Goal: Information Seeking & Learning: Learn about a topic

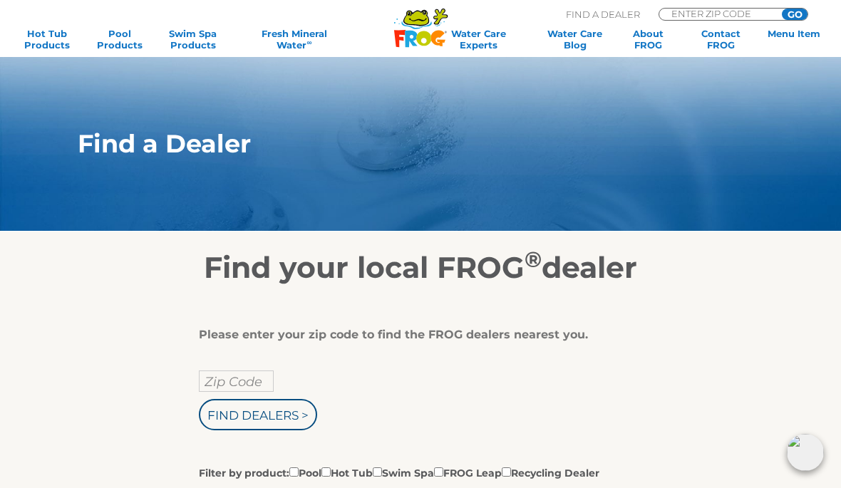
scroll to position [178, 165]
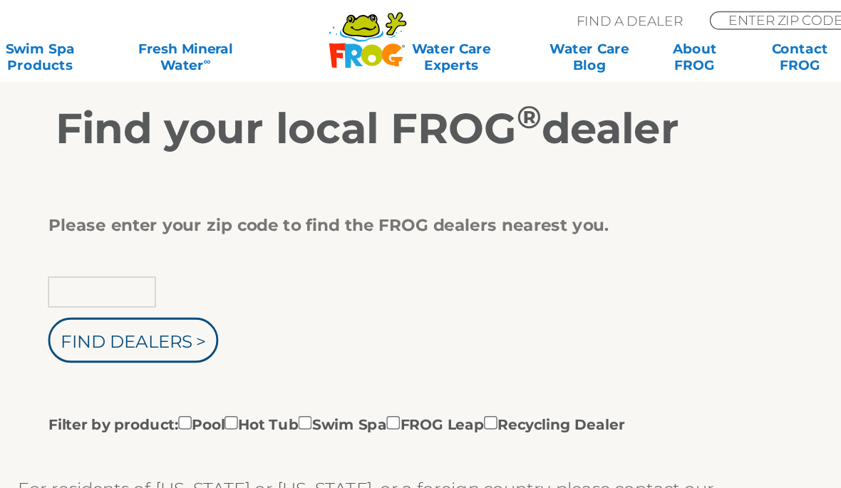
click at [199, 207] on input "text" at bounding box center [236, 202] width 75 height 21
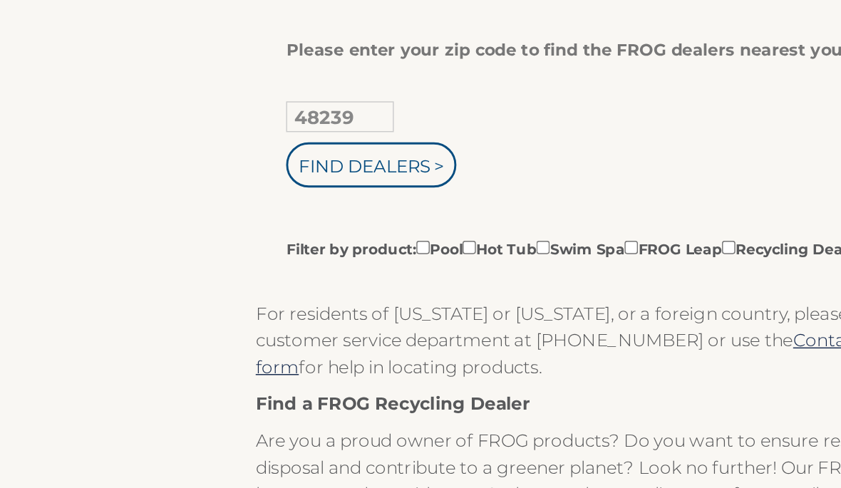
type input "48239"
click at [269, 221] on input "Find Dealers >" at bounding box center [258, 236] width 118 height 31
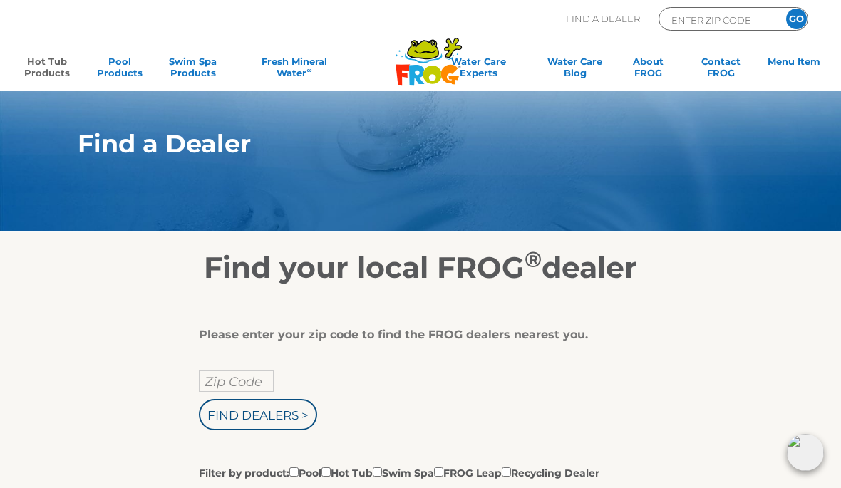
click at [52, 62] on link "Hot Tub Products" at bounding box center [46, 70] width 65 height 29
click at [41, 65] on link "Hot Tub Products" at bounding box center [46, 70] width 65 height 29
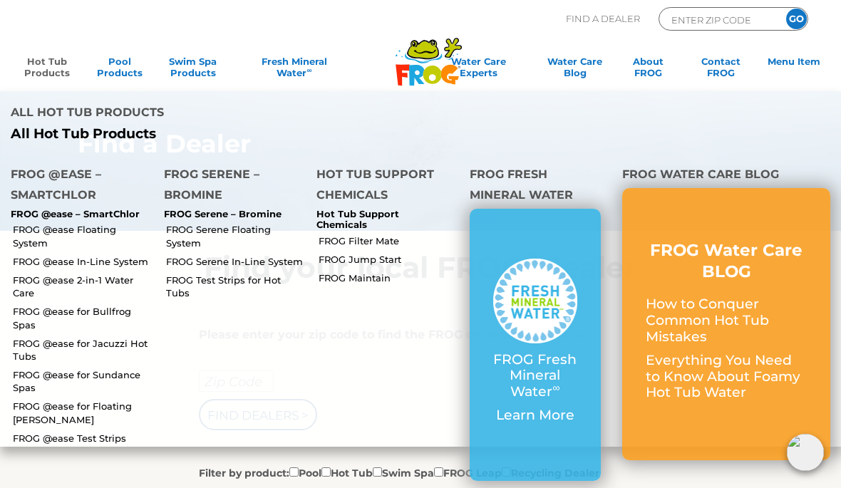
click at [113, 223] on link "FROG @ease Floating System" at bounding box center [83, 236] width 140 height 26
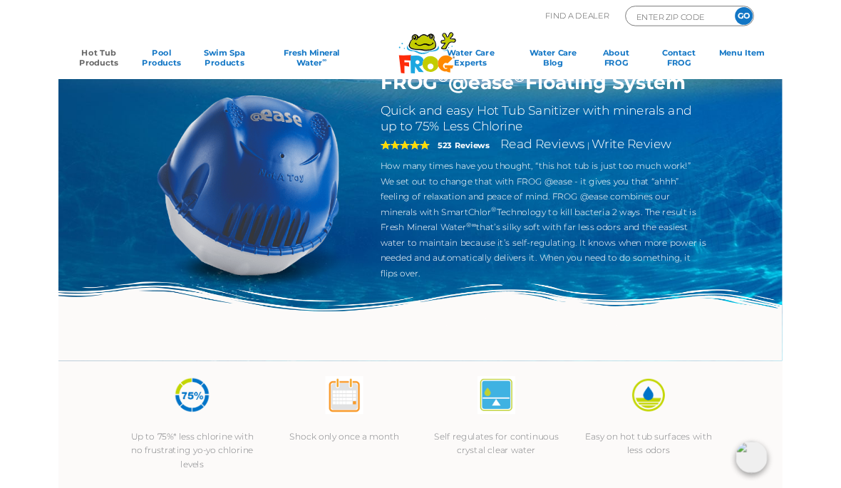
scroll to position [44, 0]
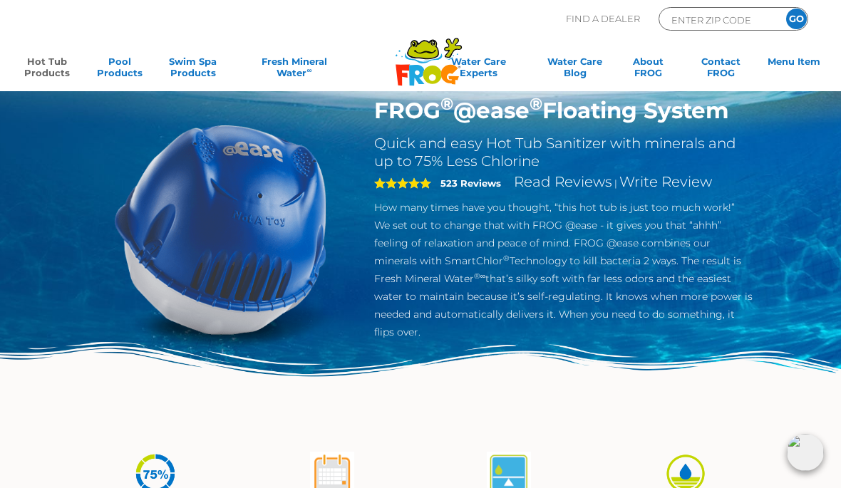
click at [41, 61] on link "Hot Tub Products" at bounding box center [46, 70] width 65 height 29
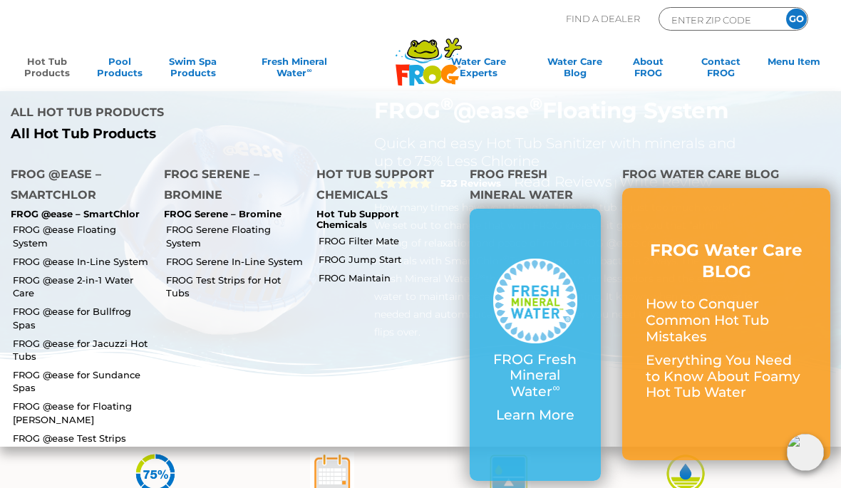
click at [122, 209] on p "FROG @ease – SmartChlor" at bounding box center [77, 214] width 132 height 11
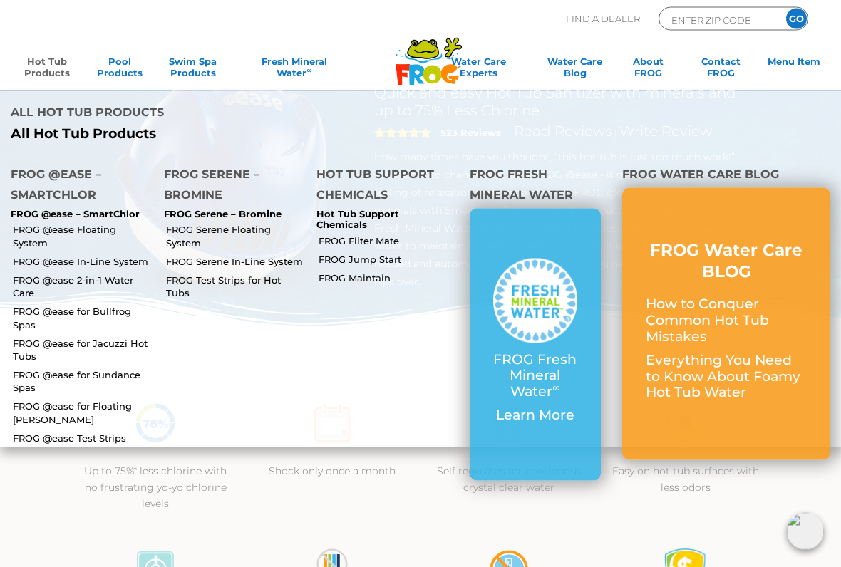
scroll to position [103, 0]
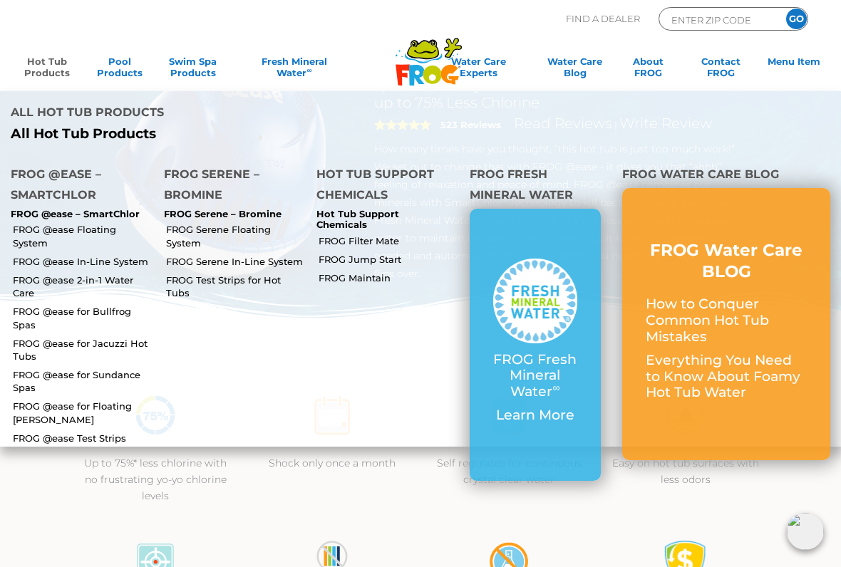
click at [112, 209] on p "FROG @ease – SmartChlor" at bounding box center [77, 214] width 132 height 11
click at [116, 209] on p "FROG @ease – SmartChlor" at bounding box center [77, 214] width 132 height 11
click at [126, 223] on link "FROG @ease Floating System" at bounding box center [83, 236] width 140 height 26
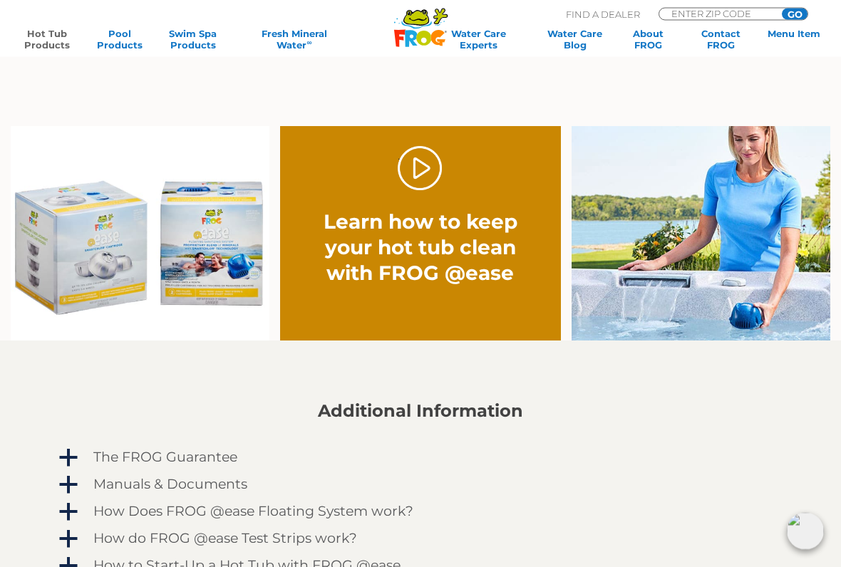
scroll to position [861, 0]
click at [450, 270] on h2 "Learn how to keep your hot tub clean with FROG @ease" at bounding box center [421, 247] width 224 height 77
click at [425, 167] on link "." at bounding box center [420, 168] width 45 height 45
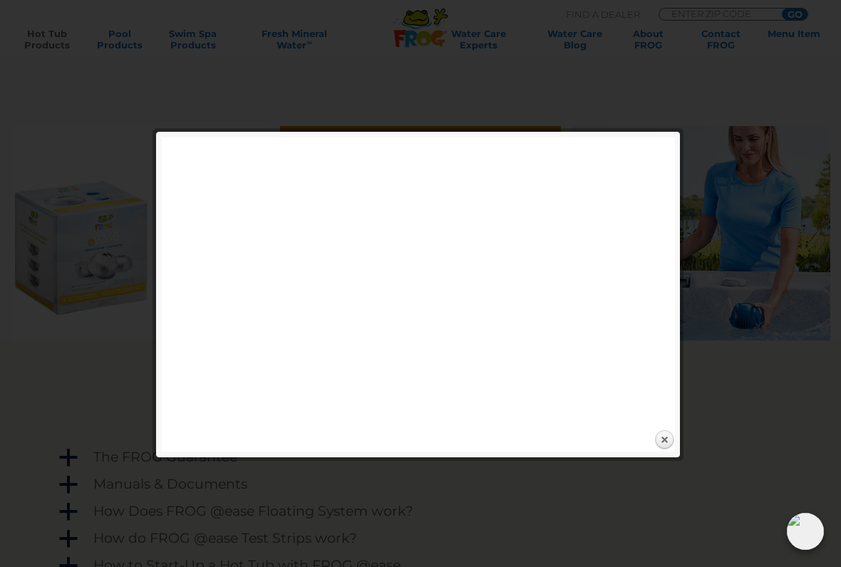
click at [673, 441] on link "Close" at bounding box center [663, 440] width 21 height 21
